Goal: Contribute content: Add original content to the website for others to see

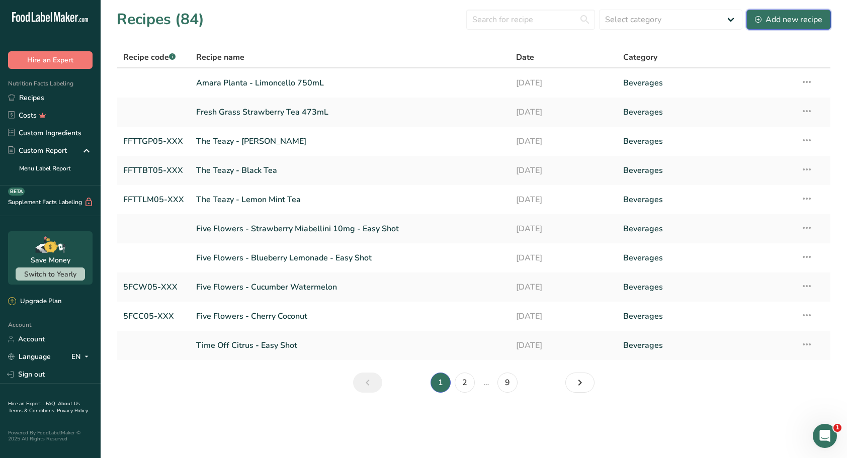
click at [804, 24] on div "Add new recipe" at bounding box center [788, 20] width 67 height 12
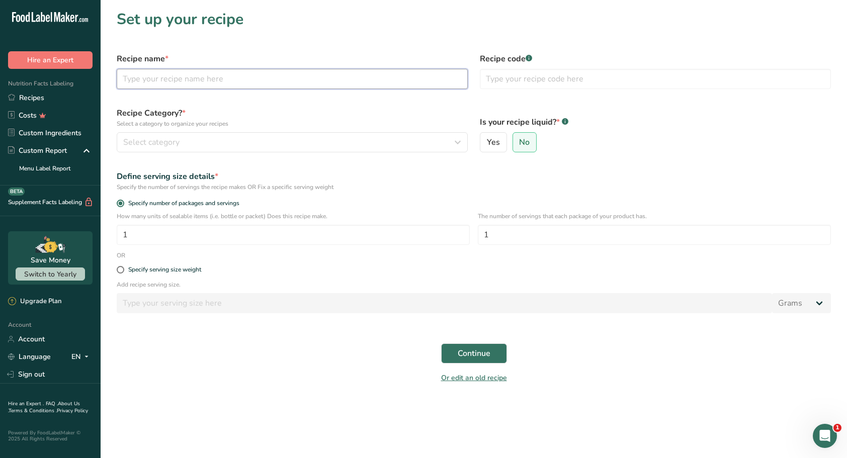
click at [156, 75] on input "text" at bounding box center [292, 79] width 351 height 20
click at [35, 95] on link "Recipes" at bounding box center [50, 98] width 101 height 18
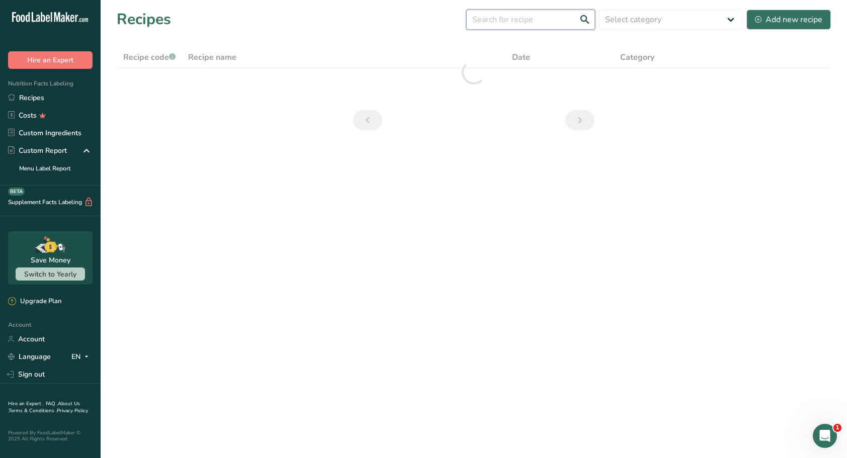
click at [505, 21] on input "text" at bounding box center [530, 20] width 129 height 20
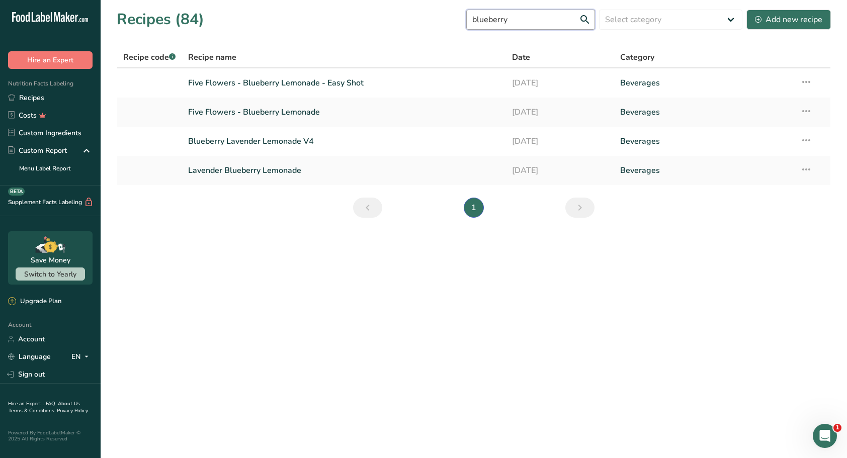
type input "blueberry"
click at [282, 111] on link "Five Flowers - Blueberry Lemonade" at bounding box center [344, 112] width 312 height 21
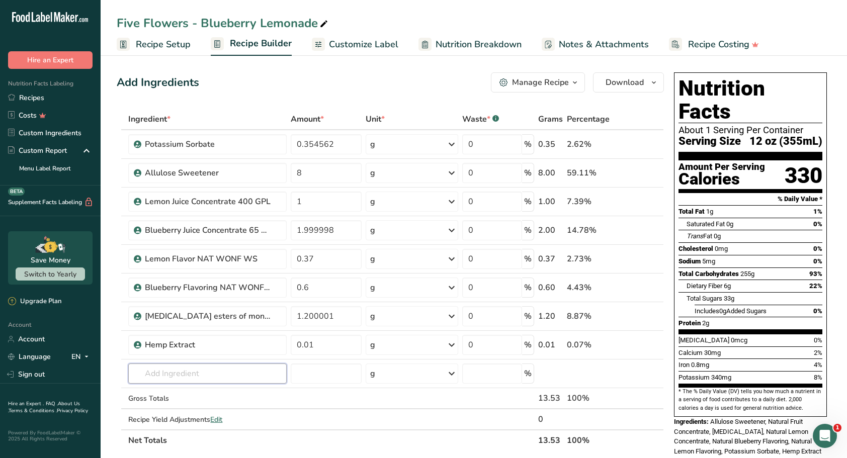
click at [176, 378] on input "text" at bounding box center [207, 374] width 158 height 20
type input "filtere"
click at [180, 323] on p "Filtered Water" at bounding box center [163, 322] width 55 height 11
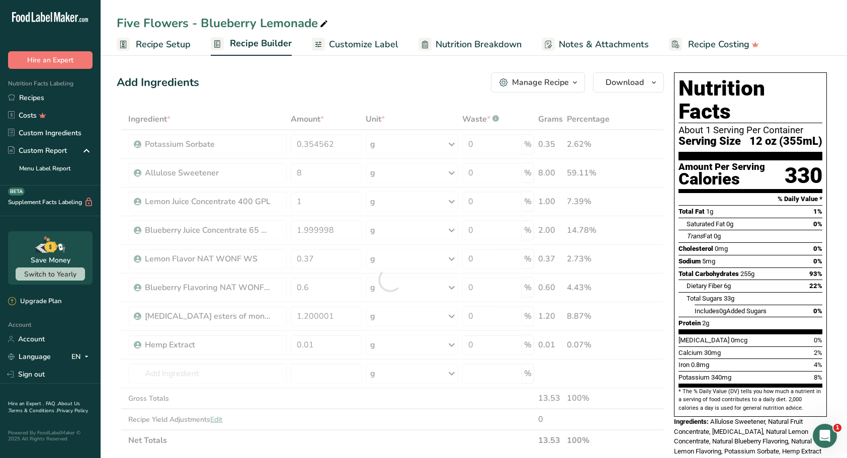
type input "Filtered Water"
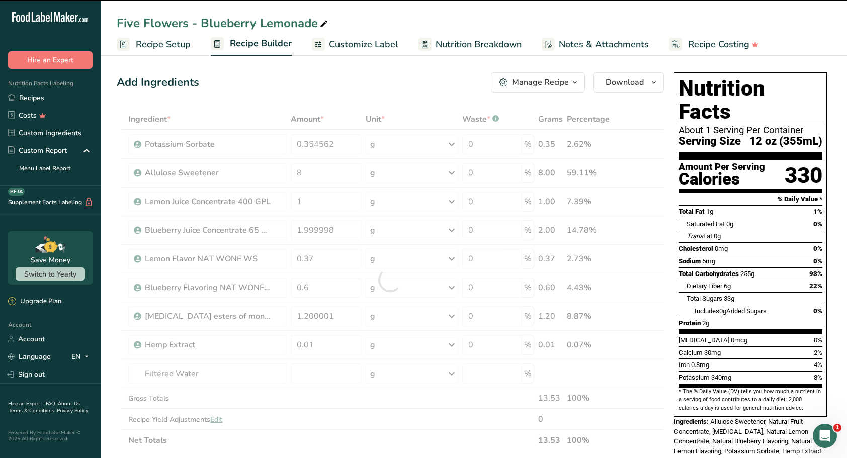
type input "0"
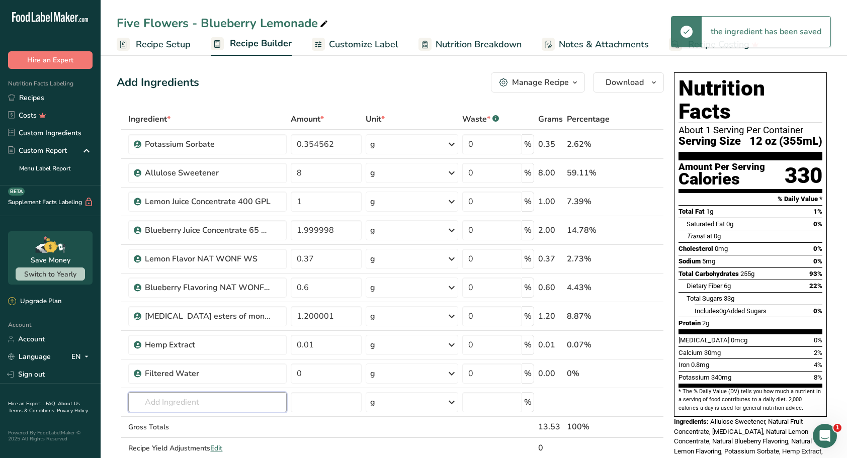
click at [178, 400] on input "text" at bounding box center [207, 402] width 158 height 20
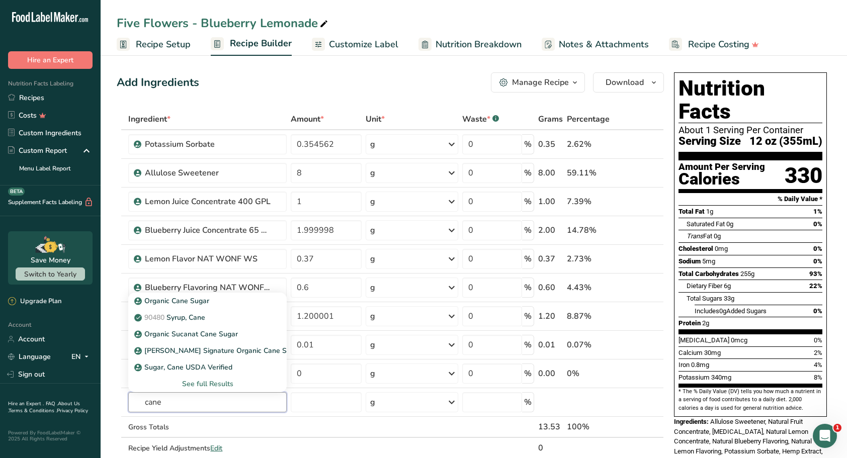
type input "cane"
click at [216, 296] on div "Organic Cane Sugar" at bounding box center [199, 301] width 126 height 11
type input "Organic Cane Sugar"
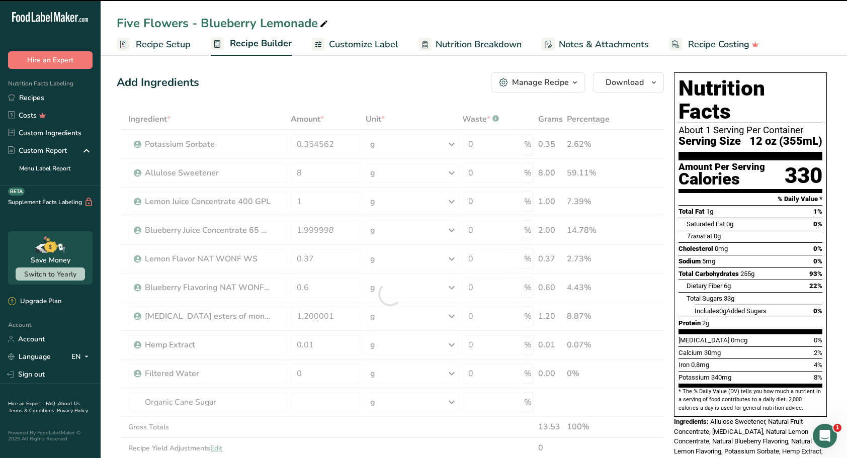
type input "0"
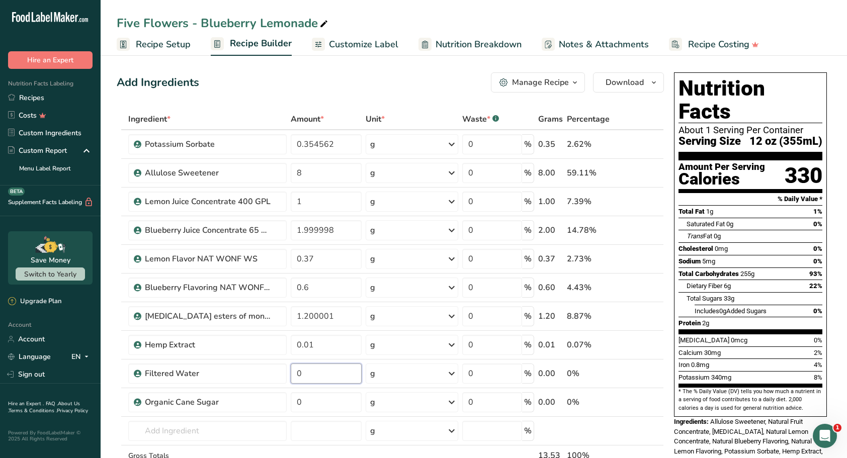
type textarea "0"
drag, startPoint x: 329, startPoint y: 380, endPoint x: 282, endPoint y: 379, distance: 47.3
click at [282, 379] on tr "Filtered Water 0 g Weight Units g kg mg See more Volume Units l mL fl oz See mo…" at bounding box center [390, 374] width 546 height 29
type input "339.48"
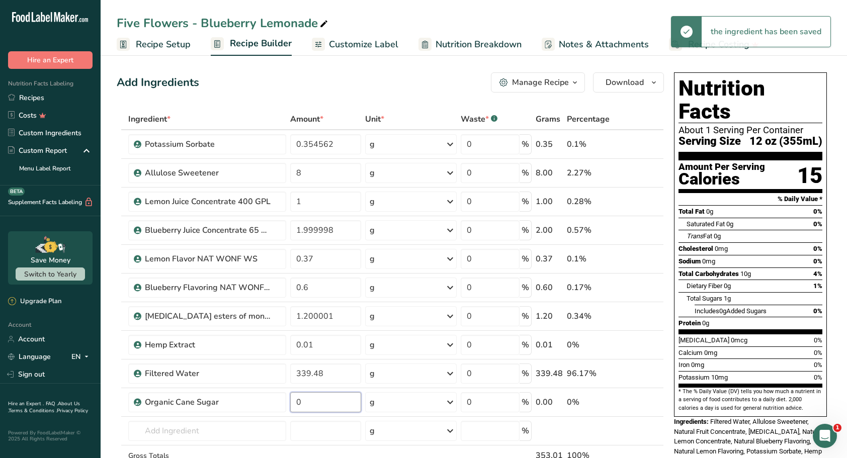
drag, startPoint x: 308, startPoint y: 404, endPoint x: 290, endPoint y: 404, distance: 18.1
click at [290, 404] on input "0" at bounding box center [325, 402] width 70 height 20
type input "2"
click at [36, 101] on link "Recipes" at bounding box center [50, 98] width 101 height 18
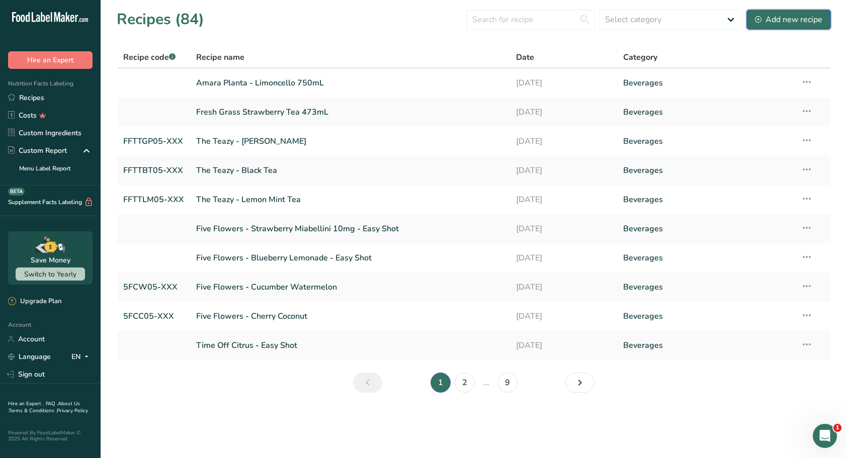
click at [786, 19] on div "Add new recipe" at bounding box center [788, 20] width 67 height 12
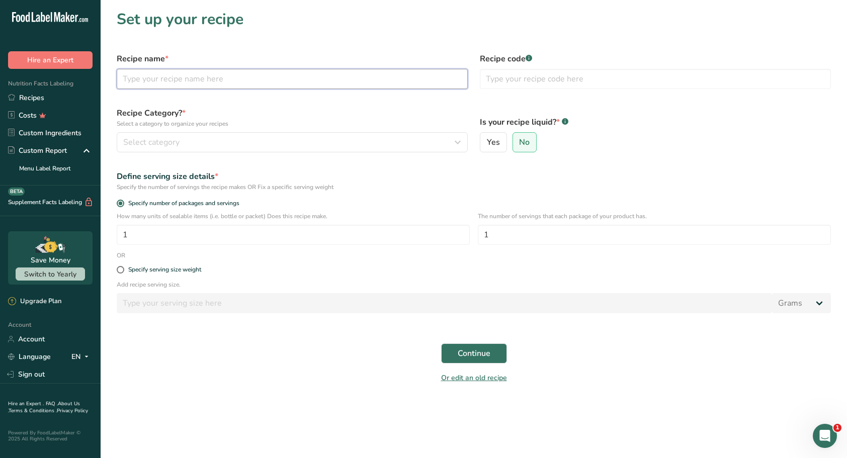
click at [172, 83] on input "text" at bounding box center [292, 79] width 351 height 20
type input "Five Flowers - Rocket High"
click at [537, 84] on input "FF5FRH" at bounding box center [655, 79] width 351 height 20
type input "FF5FRHXX-XXX"
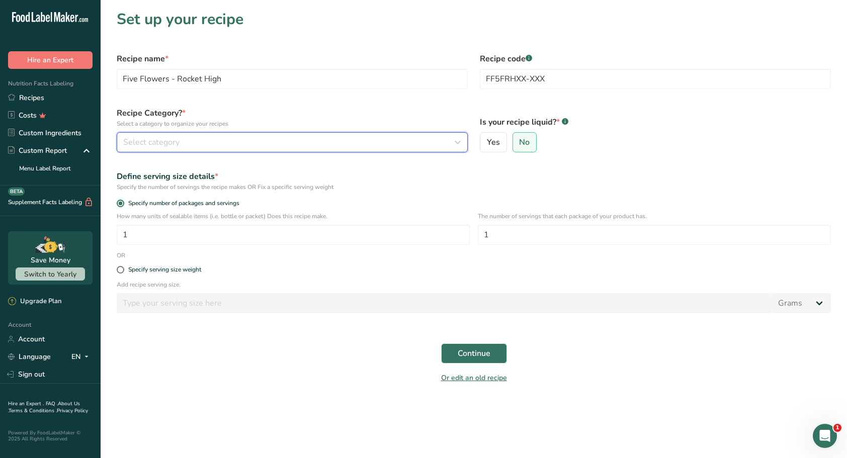
click at [422, 145] on div "Select category" at bounding box center [289, 142] width 332 height 12
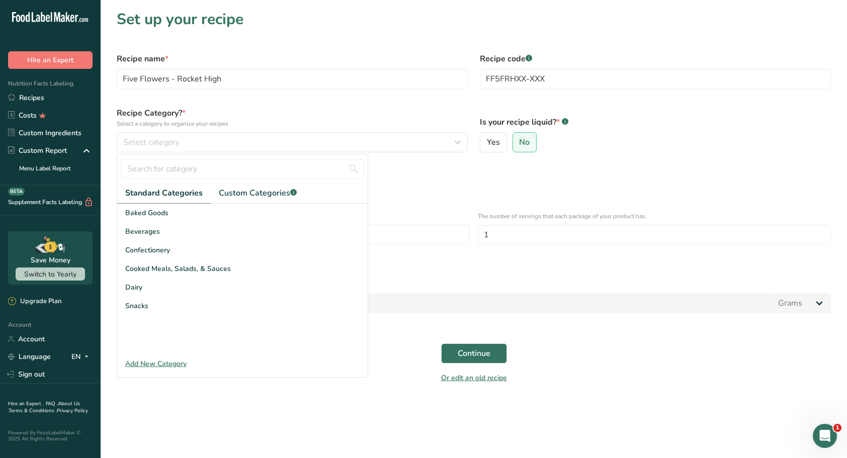
click at [221, 226] on div "Beverages" at bounding box center [242, 231] width 250 height 19
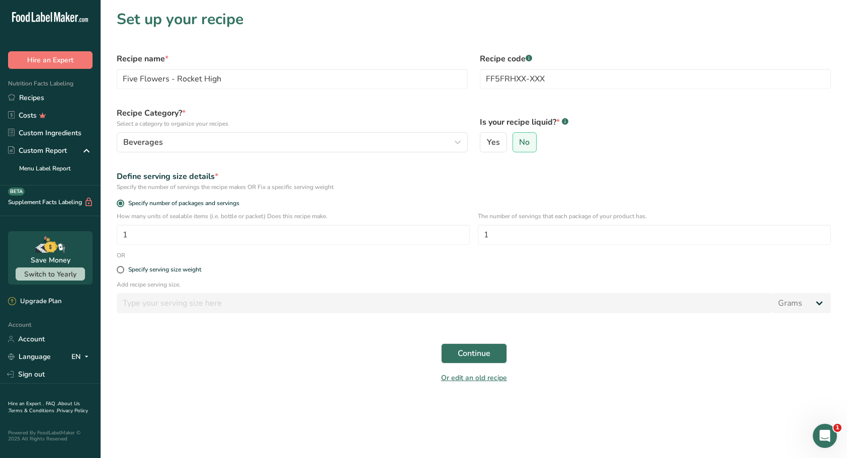
click at [487, 141] on span "Yes" at bounding box center [493, 142] width 13 height 10
click at [487, 141] on input "Yes" at bounding box center [483, 142] width 7 height 7
radio input "true"
radio input "false"
select select "22"
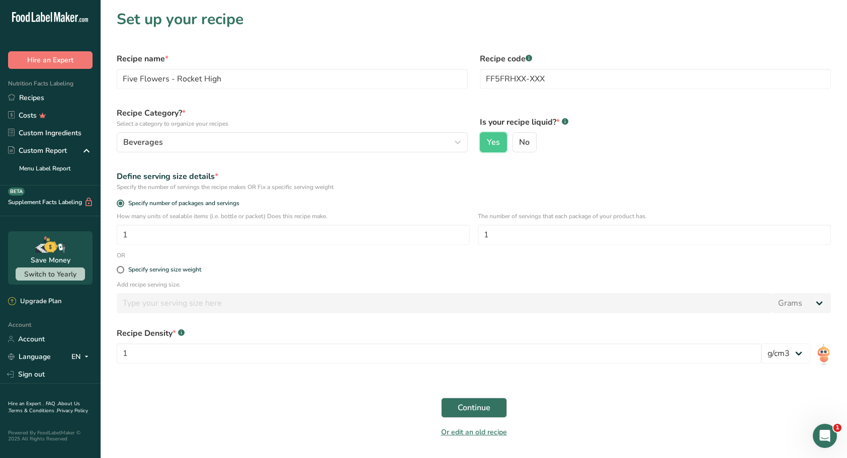
click at [120, 272] on span at bounding box center [121, 270] width 8 height 8
click at [120, 272] on input "Specify serving size weight" at bounding box center [120, 270] width 7 height 7
radio input "true"
radio input "false"
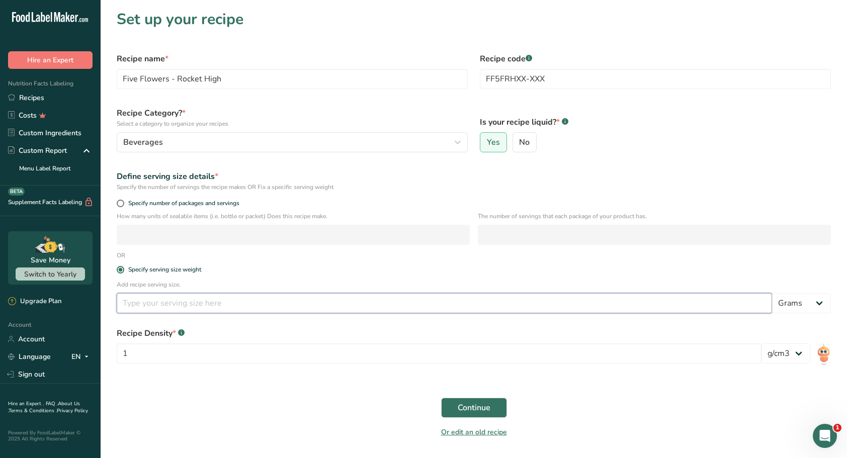
click at [159, 303] on input "number" at bounding box center [444, 303] width 655 height 20
type input "12"
click at [819, 303] on select "Grams kg mg mcg lb oz l mL fl oz tbsp tsp cup qt gallon" at bounding box center [801, 303] width 59 height 20
select select "18"
click at [772, 293] on select "Grams kg mg mcg lb oz l mL fl oz tbsp tsp cup qt gallon" at bounding box center [801, 303] width 59 height 20
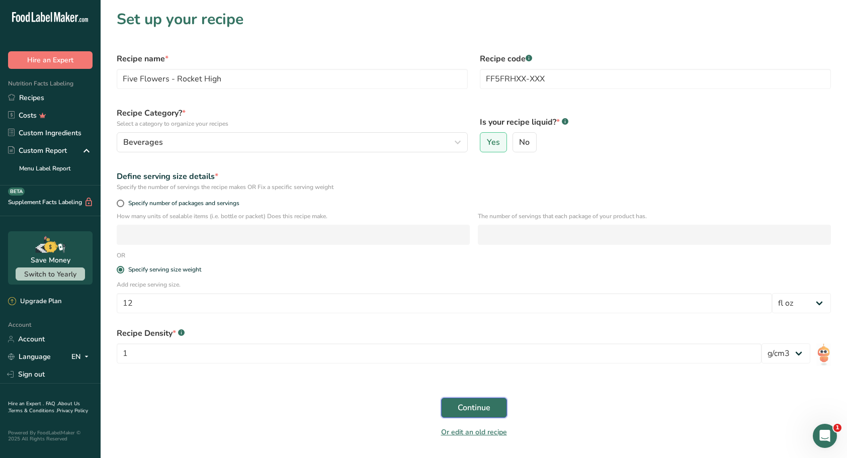
click at [457, 413] on button "Continue" at bounding box center [474, 408] width 66 height 20
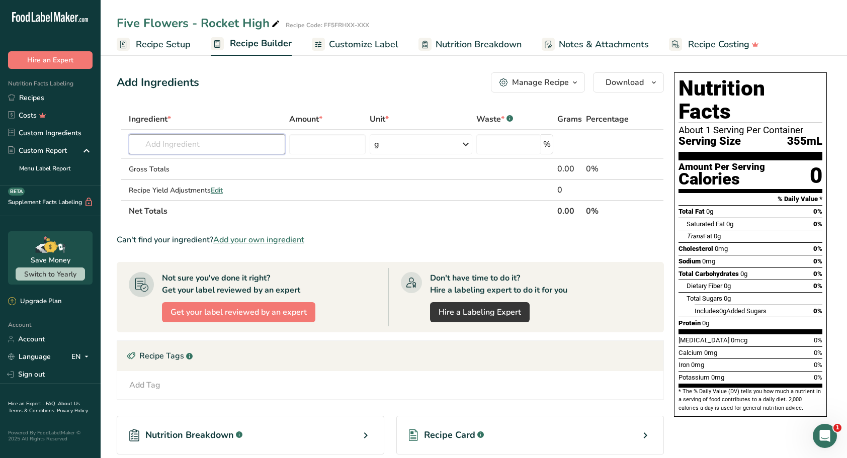
click at [196, 147] on input "text" at bounding box center [207, 144] width 156 height 20
type input "filtered"
click at [177, 164] on p "Filtered Water" at bounding box center [164, 164] width 55 height 11
type input "Filtered Water"
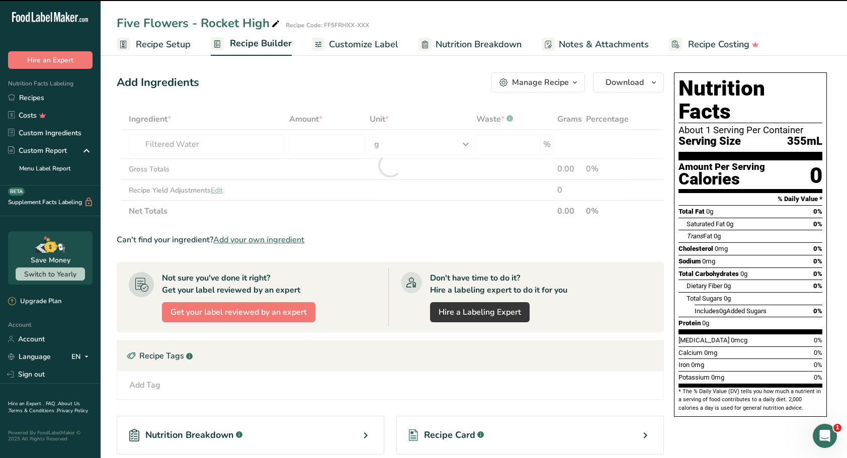
type input "0"
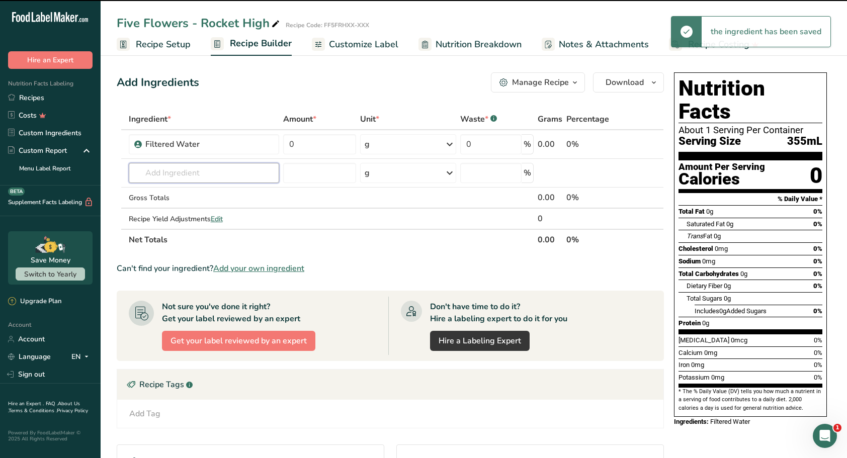
click at [182, 177] on input "text" at bounding box center [204, 173] width 151 height 20
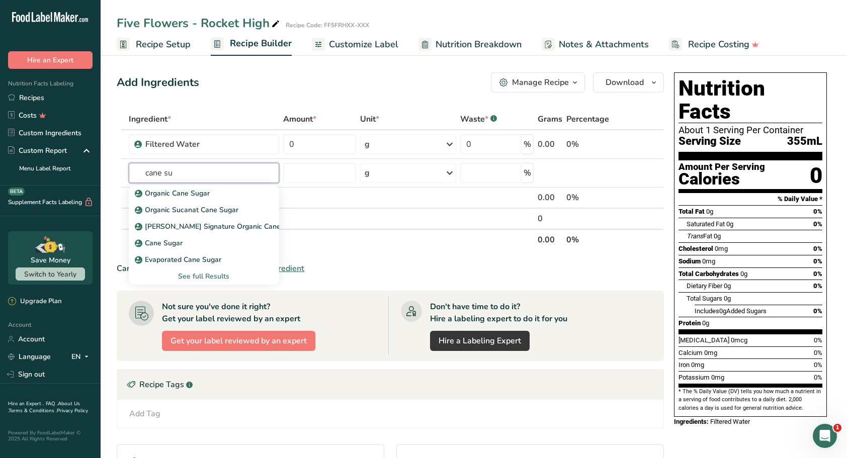
type input "cane su"
click at [186, 189] on link "Organic Cane Sugar" at bounding box center [204, 193] width 151 height 17
type input "Organic Cane Sugar"
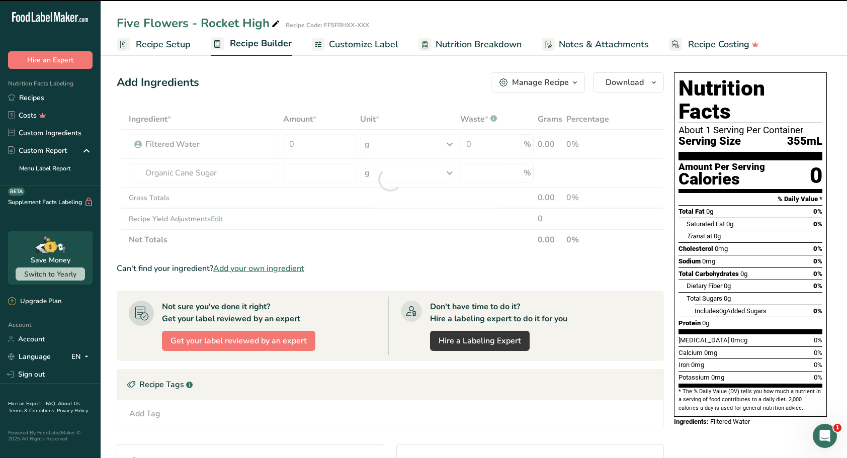
type input "0"
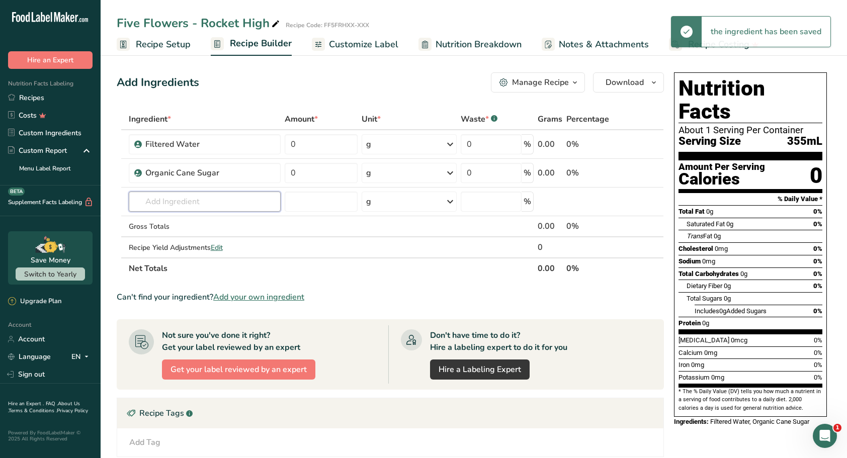
click at [176, 199] on input "text" at bounding box center [205, 202] width 152 height 20
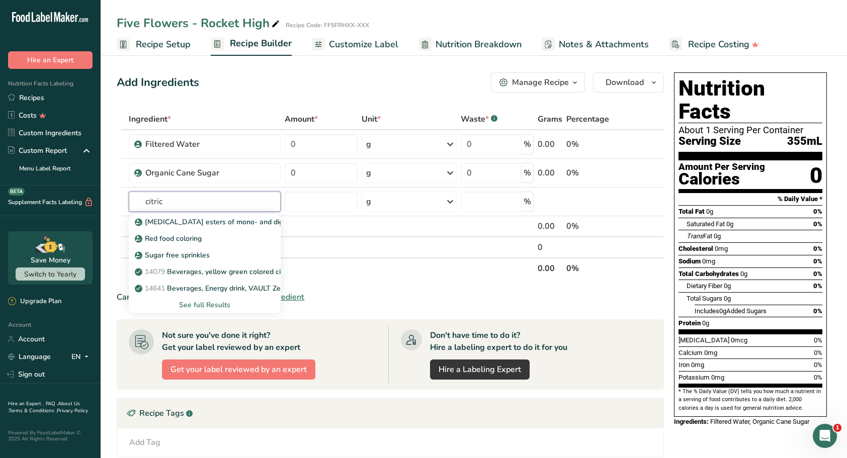
type input "citric"
click at [201, 220] on p "[MEDICAL_DATA] esters of mono- and diglycerides of fatty acids (E472c)" at bounding box center [260, 222] width 246 height 11
type input "[MEDICAL_DATA] esters of mono- and diglycerides of fatty acids (E472c)"
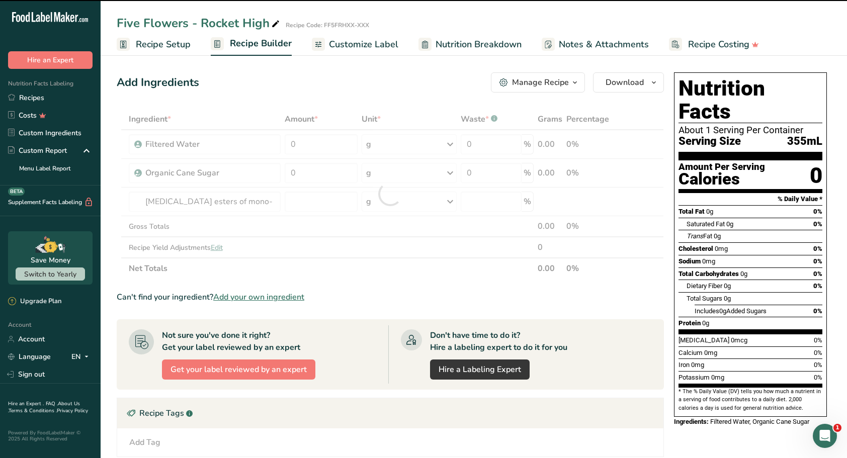
type input "0"
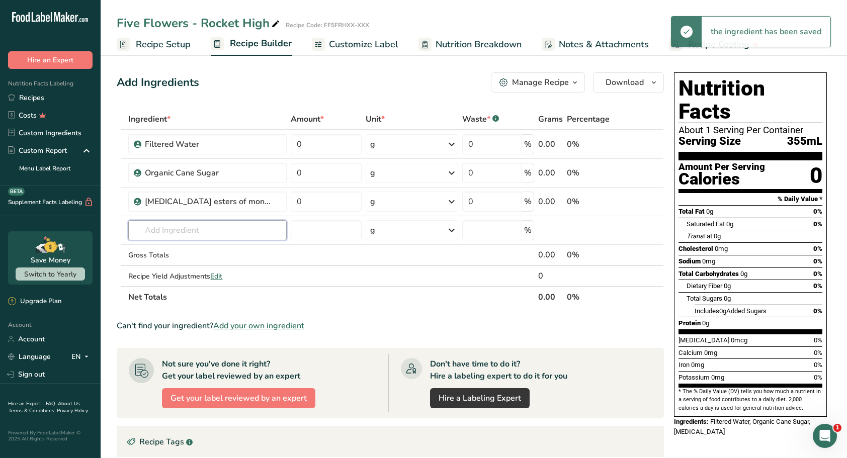
click at [192, 227] on input "text" at bounding box center [207, 230] width 158 height 20
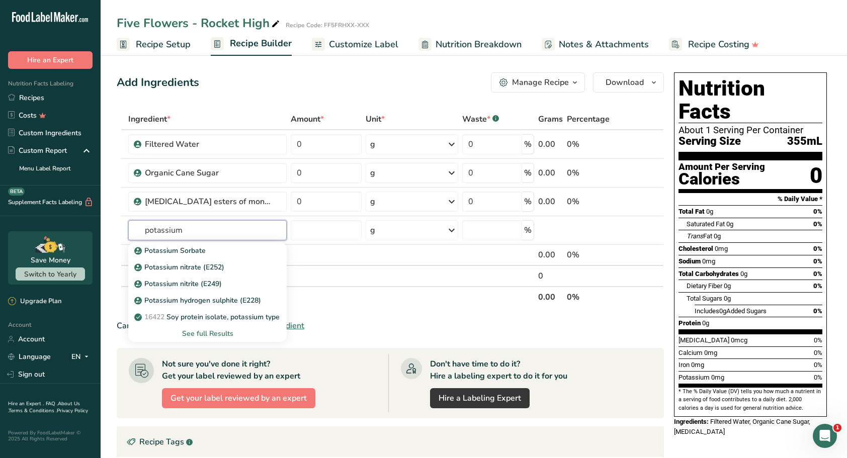
type input "potassium"
click at [191, 249] on p "Potassium Sorbate" at bounding box center [170, 250] width 69 height 11
type input "Potassium Sorbate"
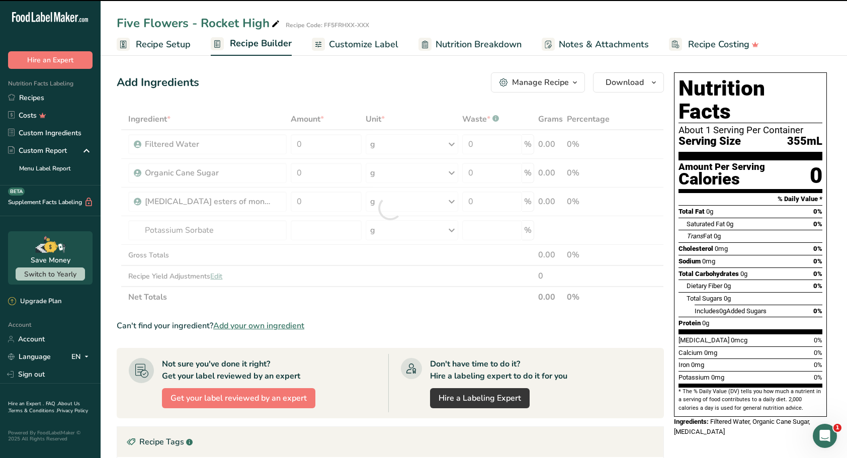
type input "0"
